Goal: Task Accomplishment & Management: Use online tool/utility

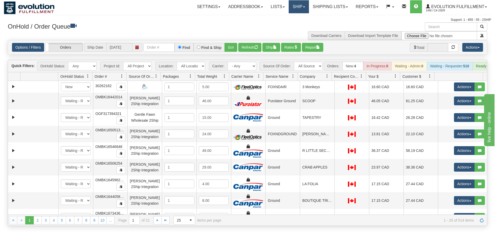
click at [302, 2] on link "Ship" at bounding box center [299, 6] width 20 height 13
click at [318, 67] on select "All Sources AirBlaster 2Ship Integration Ambler Apparel 2Ship Integration BC [M…" at bounding box center [308, 66] width 29 height 9
select select "[GEOGRAPHIC_DATA] - [GEOGRAPHIC_DATA]"
click at [294, 62] on select "All Sources AirBlaster 2Ship Integration Ambler Apparel 2Ship Integration BC [M…" at bounding box center [308, 66] width 29 height 9
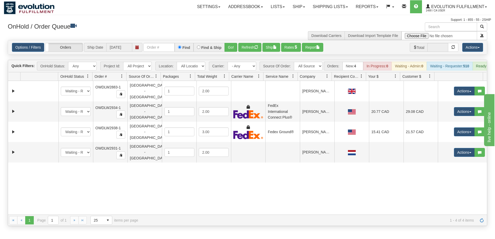
click at [294, 196] on div "31209987 Default 90010909 0 New In Progress Waiting - Admin Waiting - Requester…" at bounding box center [247, 148] width 479 height 134
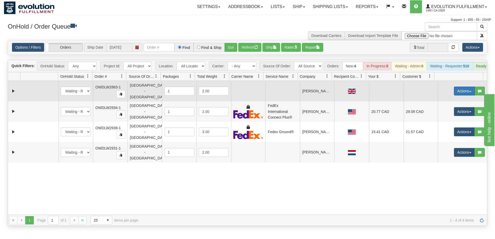
click at [454, 93] on button "Actions" at bounding box center [464, 91] width 21 height 9
click at [447, 115] on span "Rate All Services" at bounding box center [453, 114] width 31 height 4
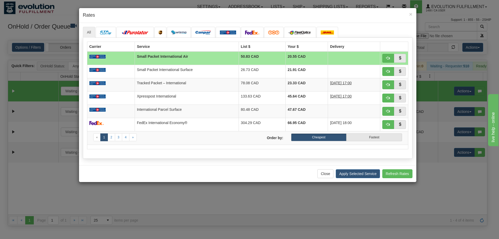
click at [435, 173] on div "× Rates All" at bounding box center [249, 119] width 499 height 239
click at [326, 174] on button "Close" at bounding box center [325, 173] width 16 height 9
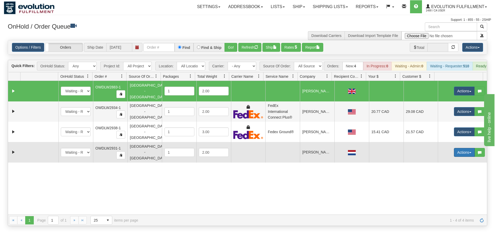
click at [469, 152] on span "button" at bounding box center [470, 152] width 2 height 1
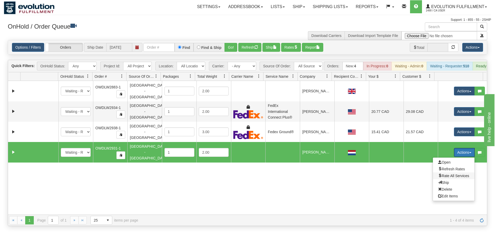
click at [455, 174] on span "Rate All Services" at bounding box center [453, 176] width 31 height 4
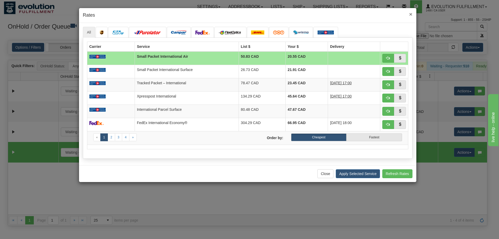
click at [411, 14] on span "×" at bounding box center [410, 14] width 3 height 6
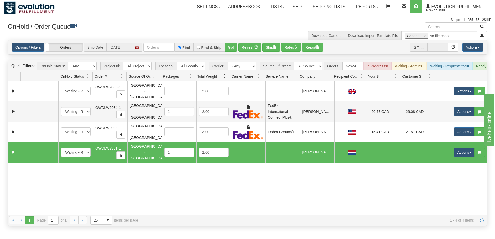
click at [158, 208] on div "31209987 Default 90010909 0 New In Progress Waiting - Admin Waiting - Requester…" at bounding box center [247, 148] width 479 height 134
